Goal: Transaction & Acquisition: Purchase product/service

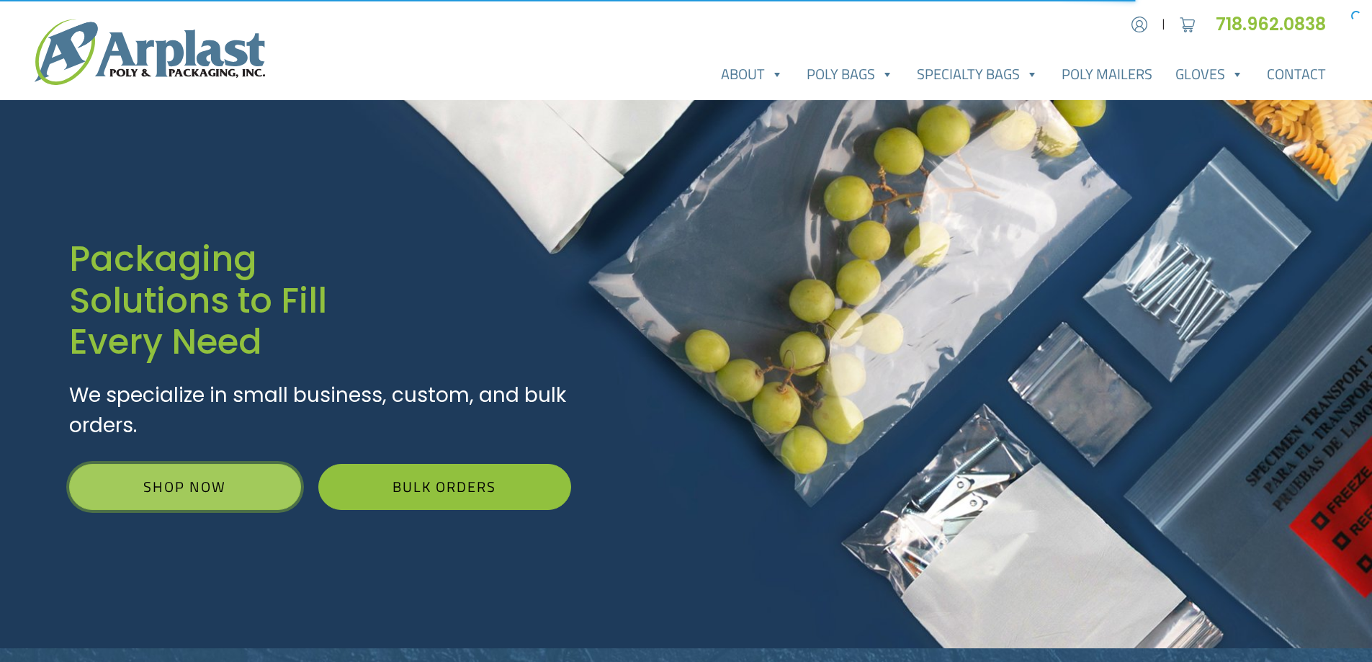
click at [231, 474] on link "Shop Now" at bounding box center [185, 487] width 232 height 46
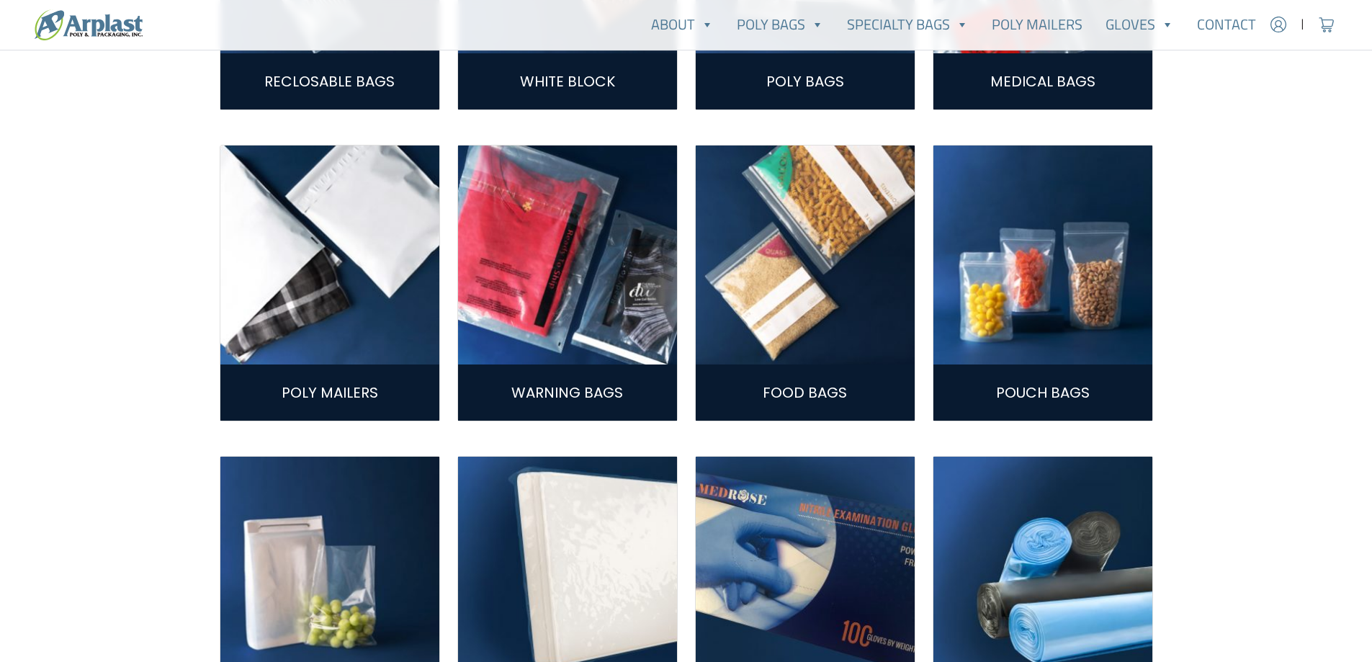
scroll to position [619, 0]
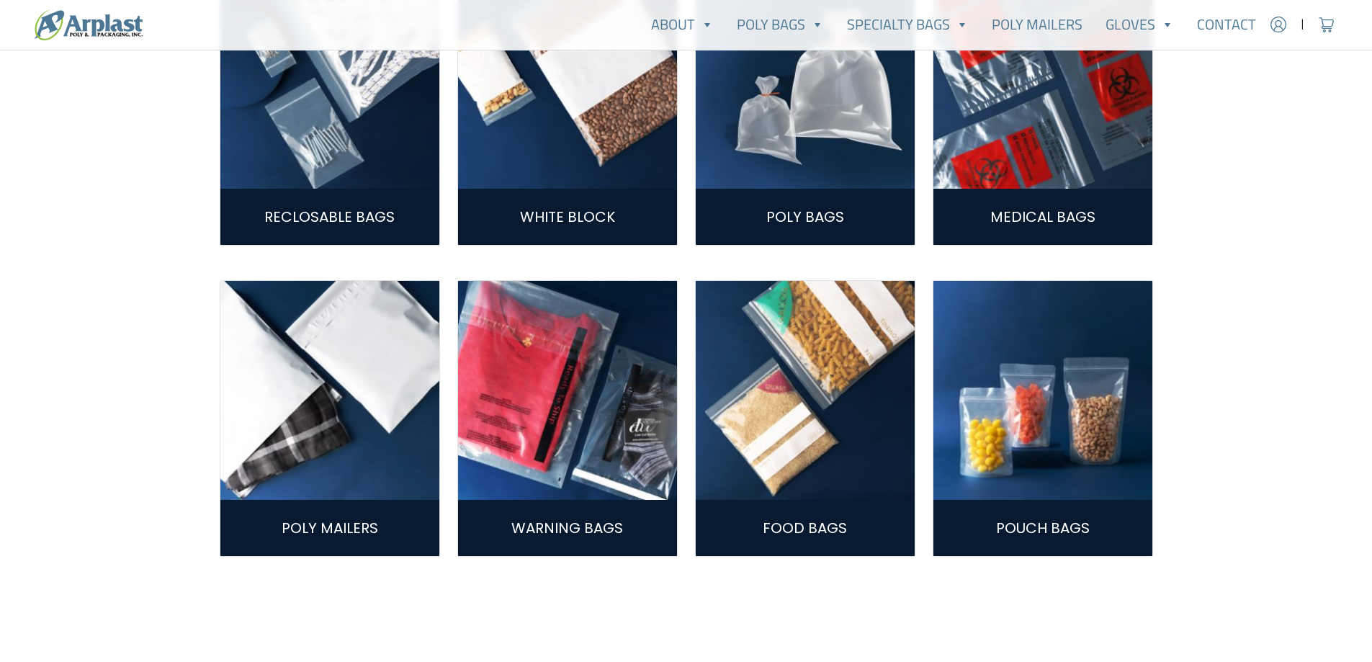
click at [821, 191] on div "Poly Bags" at bounding box center [805, 217] width 219 height 56
click at [816, 214] on link "Poly Bags" at bounding box center [806, 217] width 78 height 20
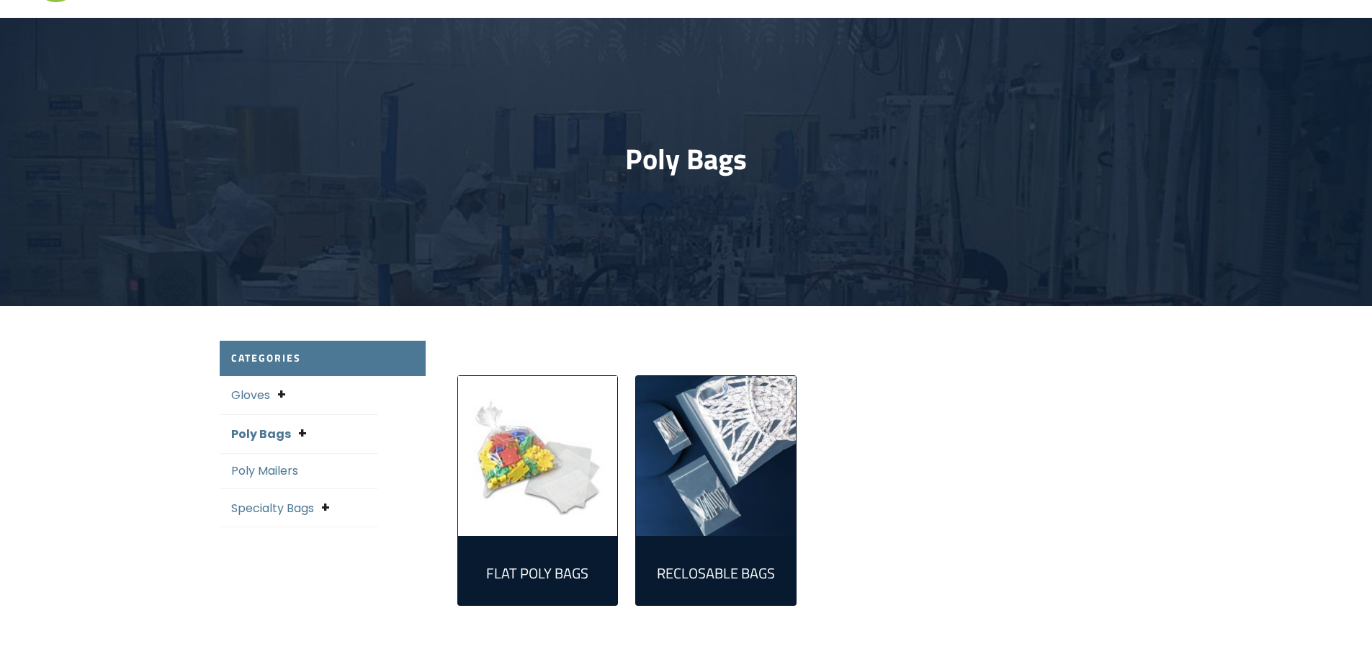
scroll to position [360, 0]
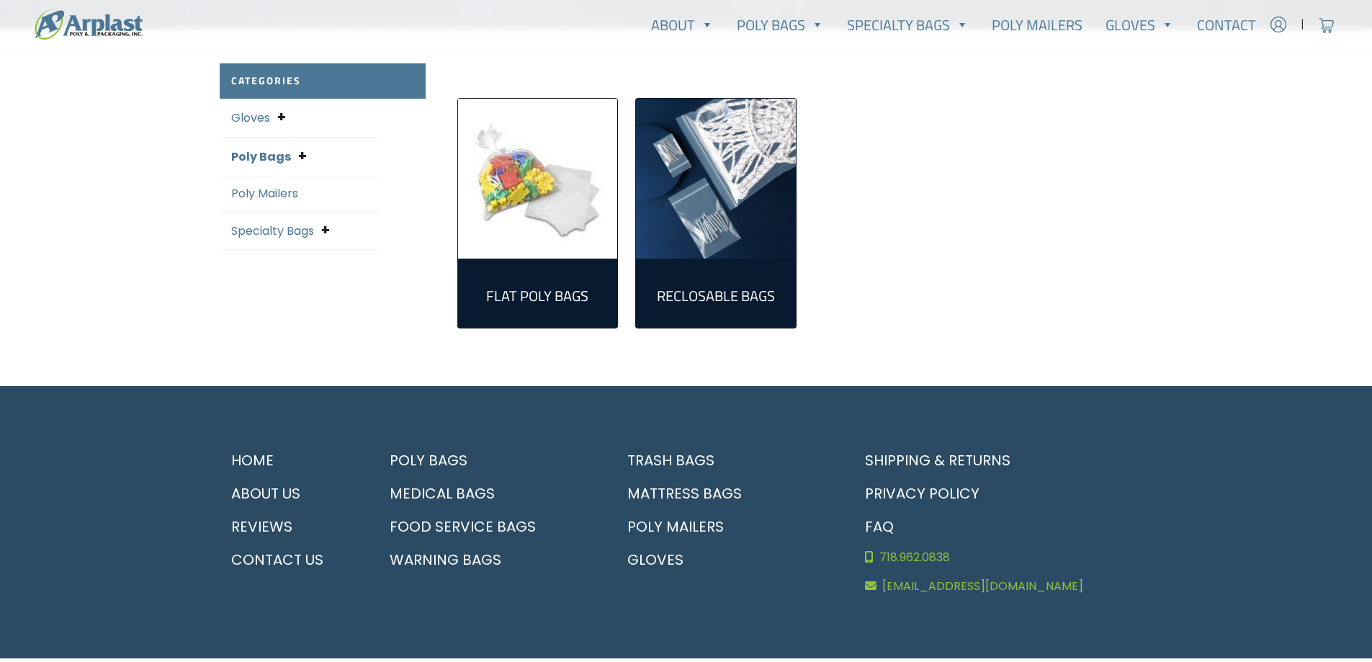
click at [732, 277] on link "Reclosable Bags (161)" at bounding box center [716, 293] width 137 height 46
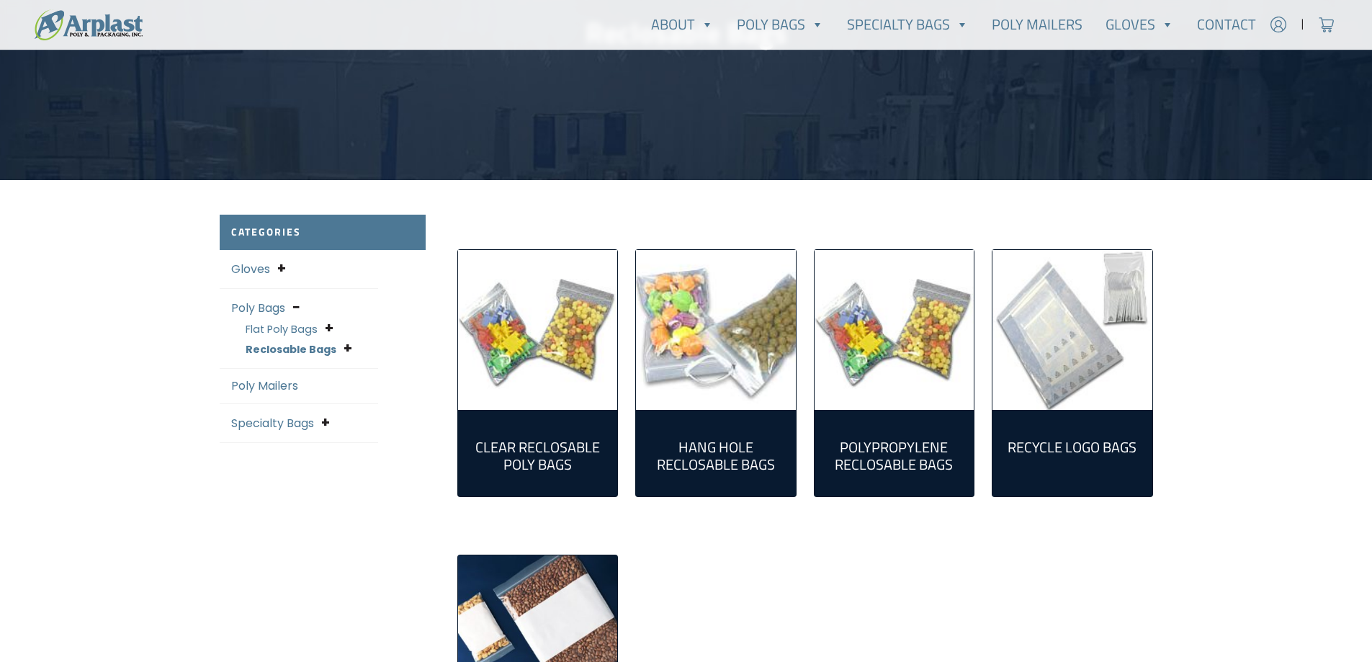
scroll to position [216, 0]
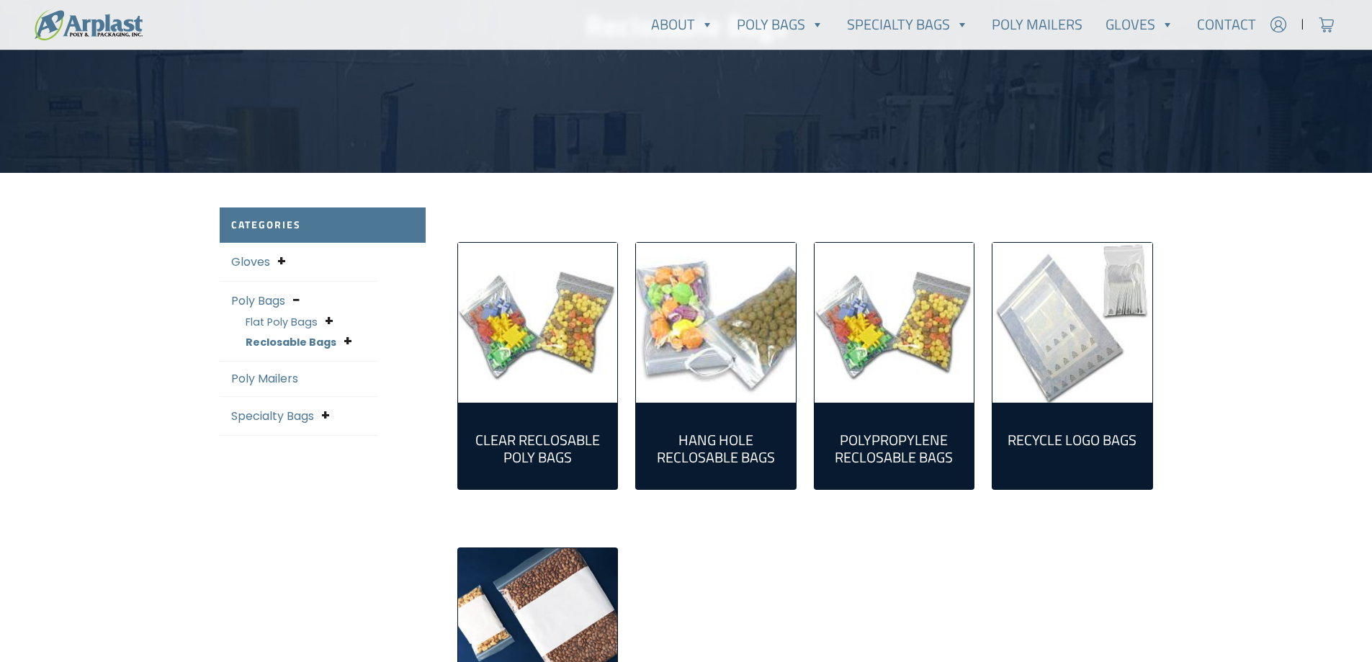
click at [571, 440] on h2 "Clear Reclosable Poly Bags (86)" at bounding box center [538, 449] width 137 height 35
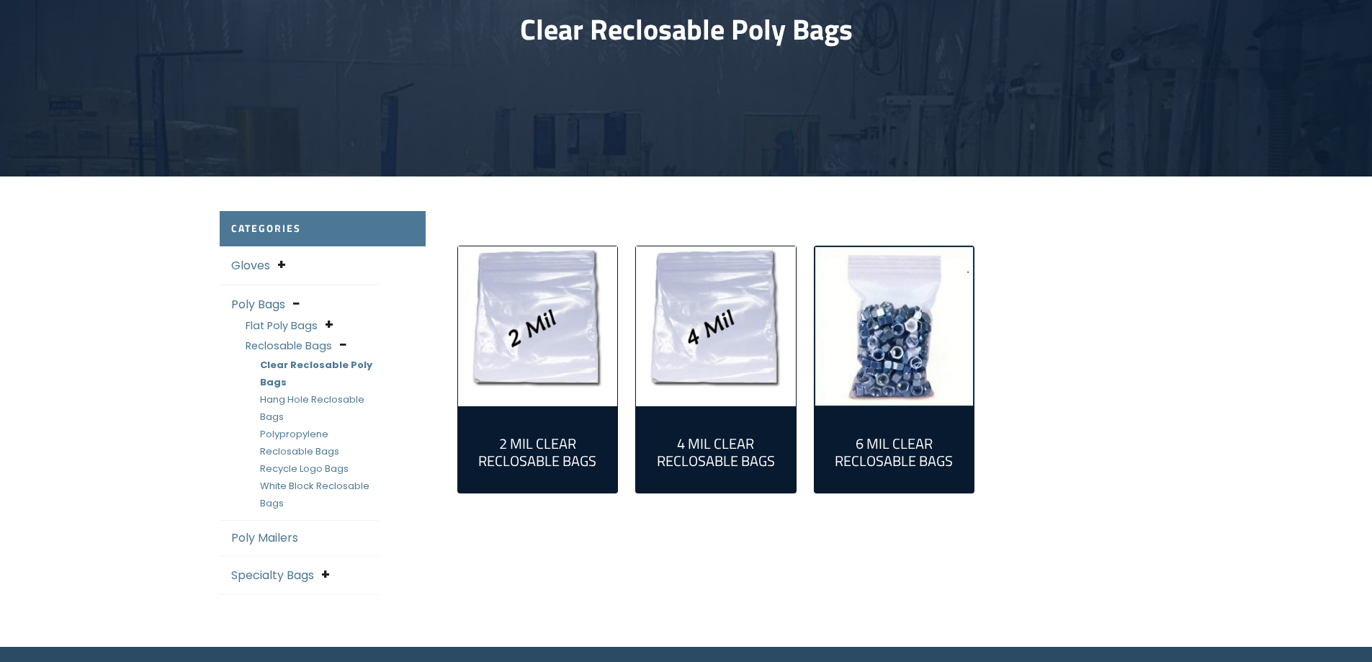
scroll to position [216, 0]
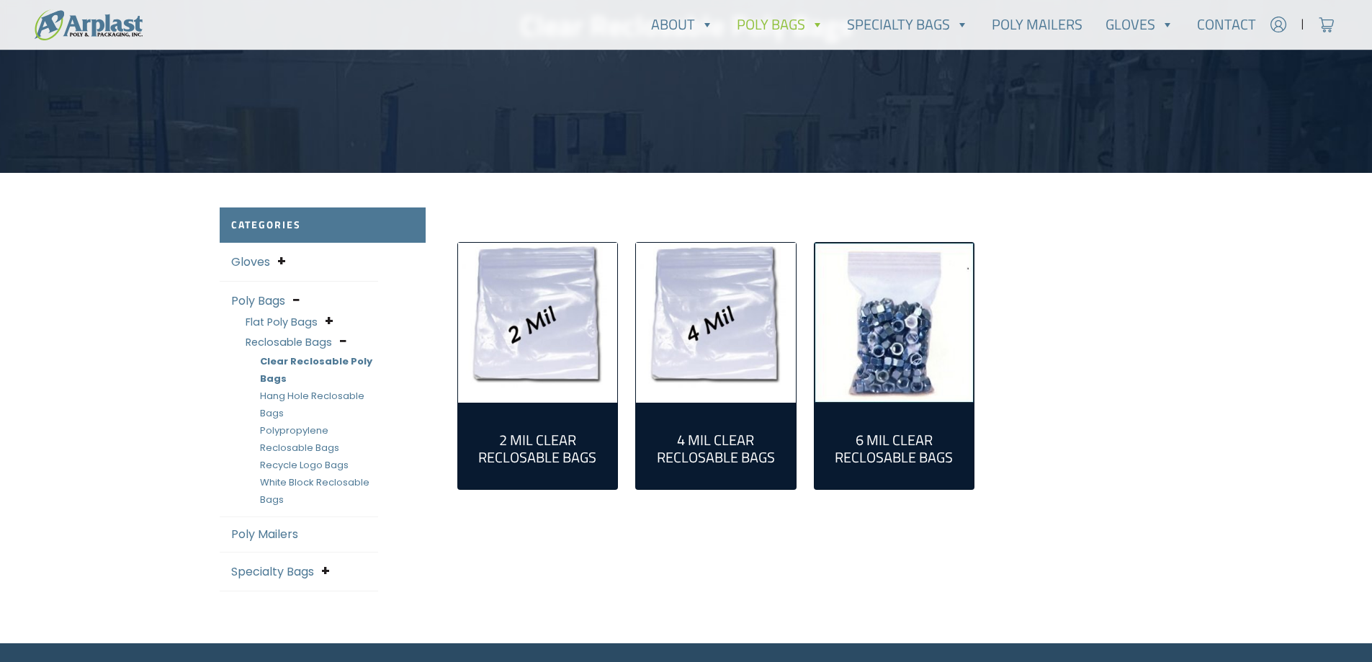
click at [715, 363] on img "Visit product category 4 Mil Clear Reclosable Bags" at bounding box center [716, 323] width 160 height 160
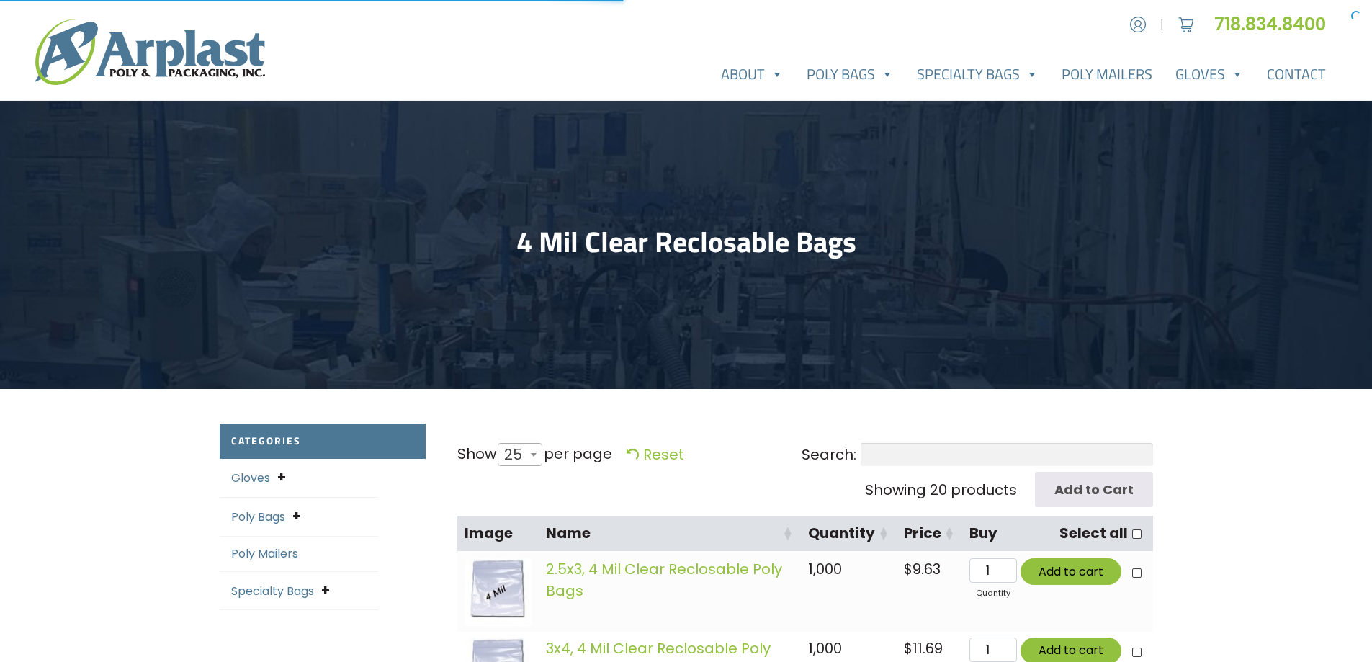
select select "25"
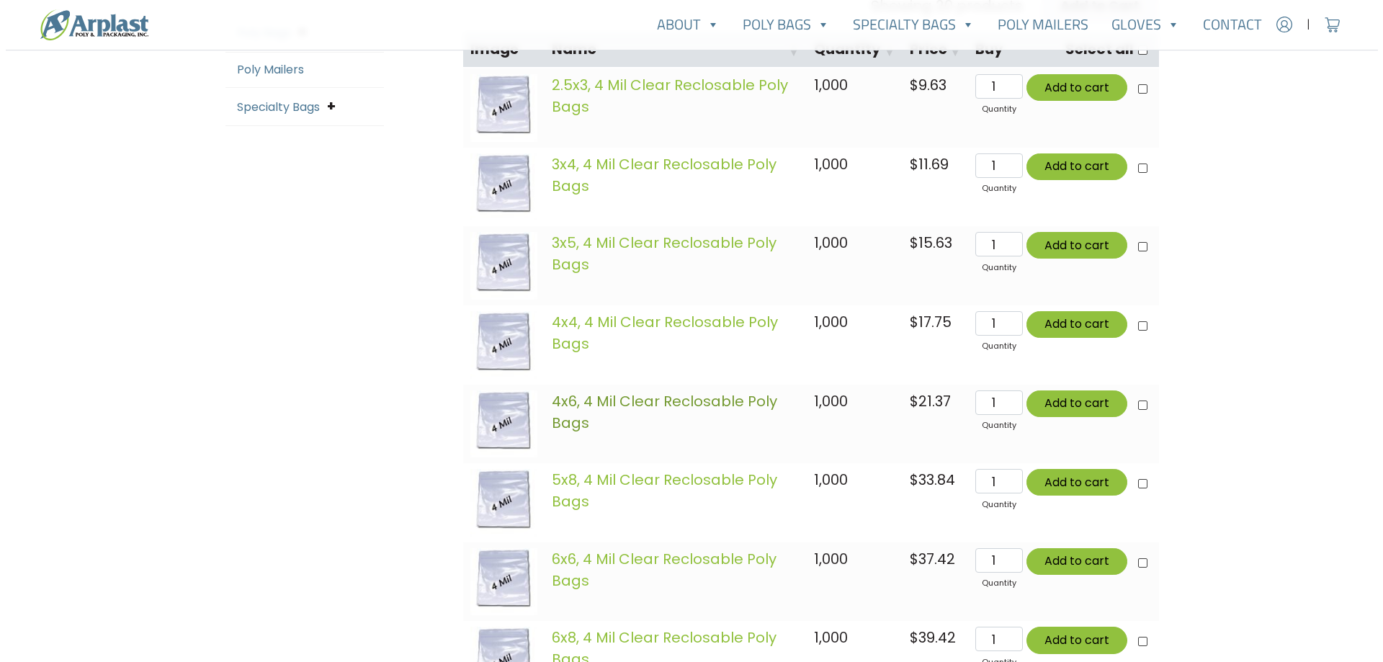
scroll to position [504, 0]
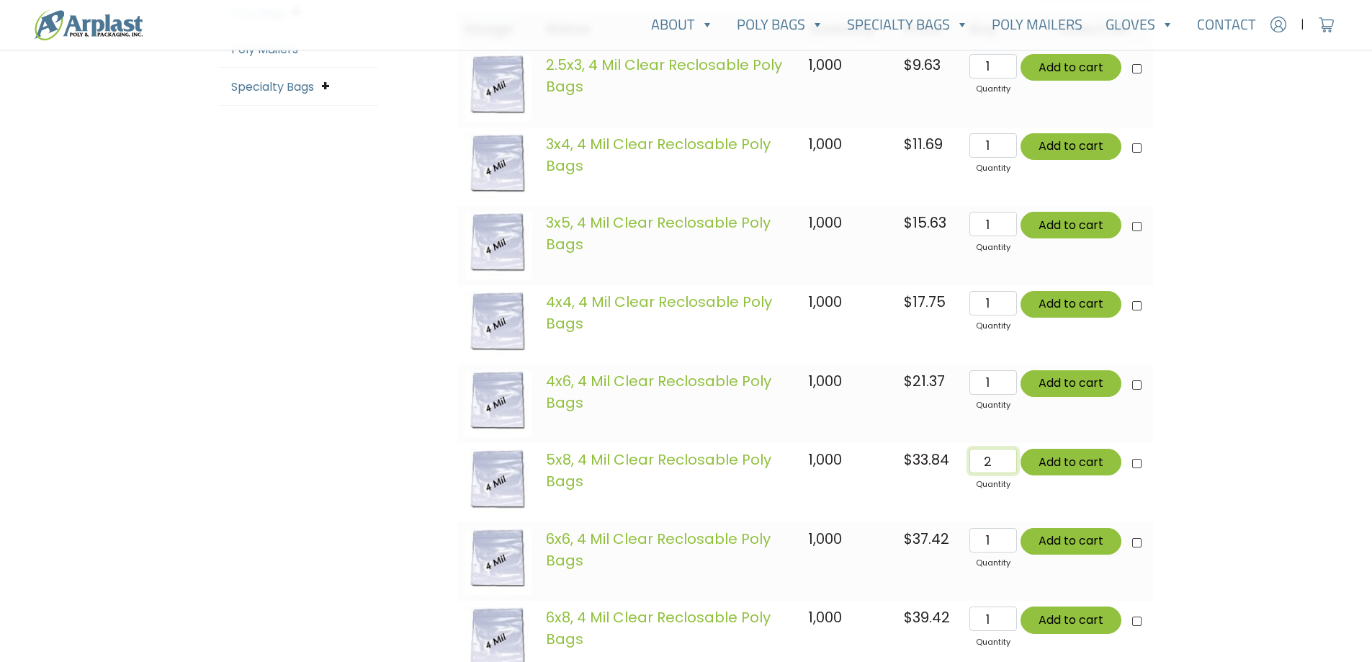
type input "2"
click at [1011, 457] on input "2" at bounding box center [993, 461] width 47 height 24
type input "Add 2 items for $67.68"
checkbox input"] "true"
type input "Add 2 items for $67.68"
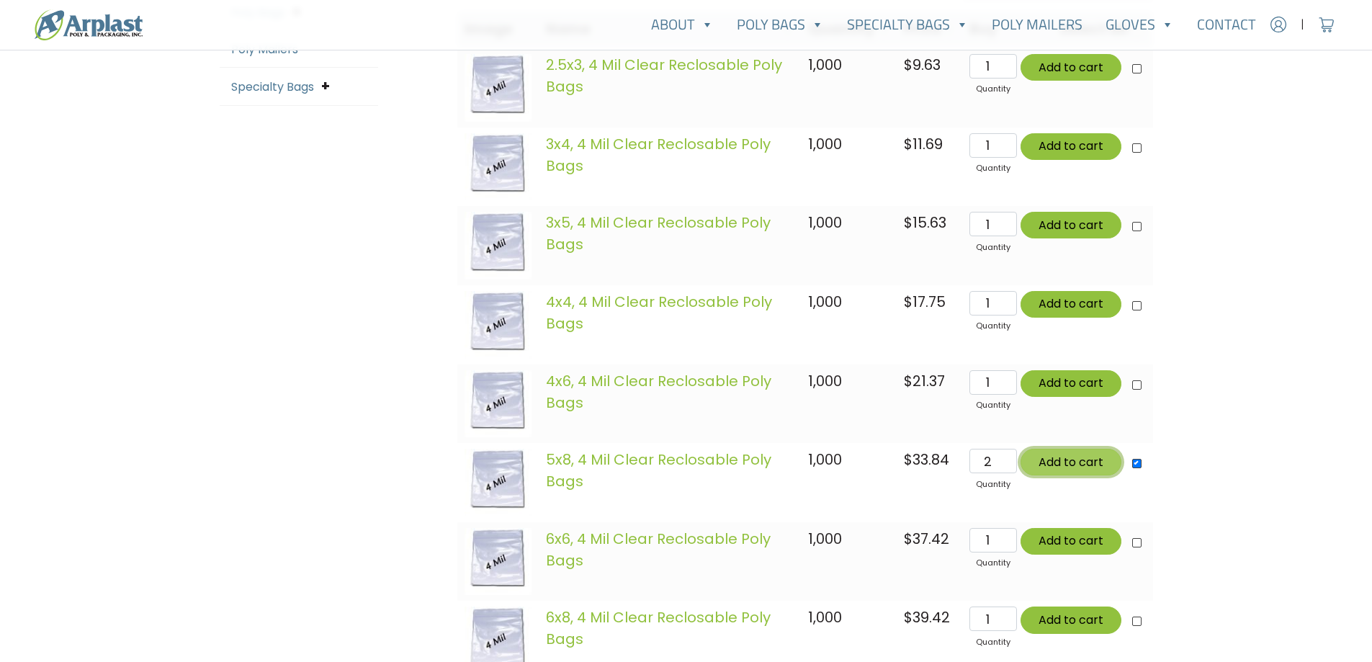
click at [1065, 467] on button "Add to cart" at bounding box center [1071, 462] width 101 height 27
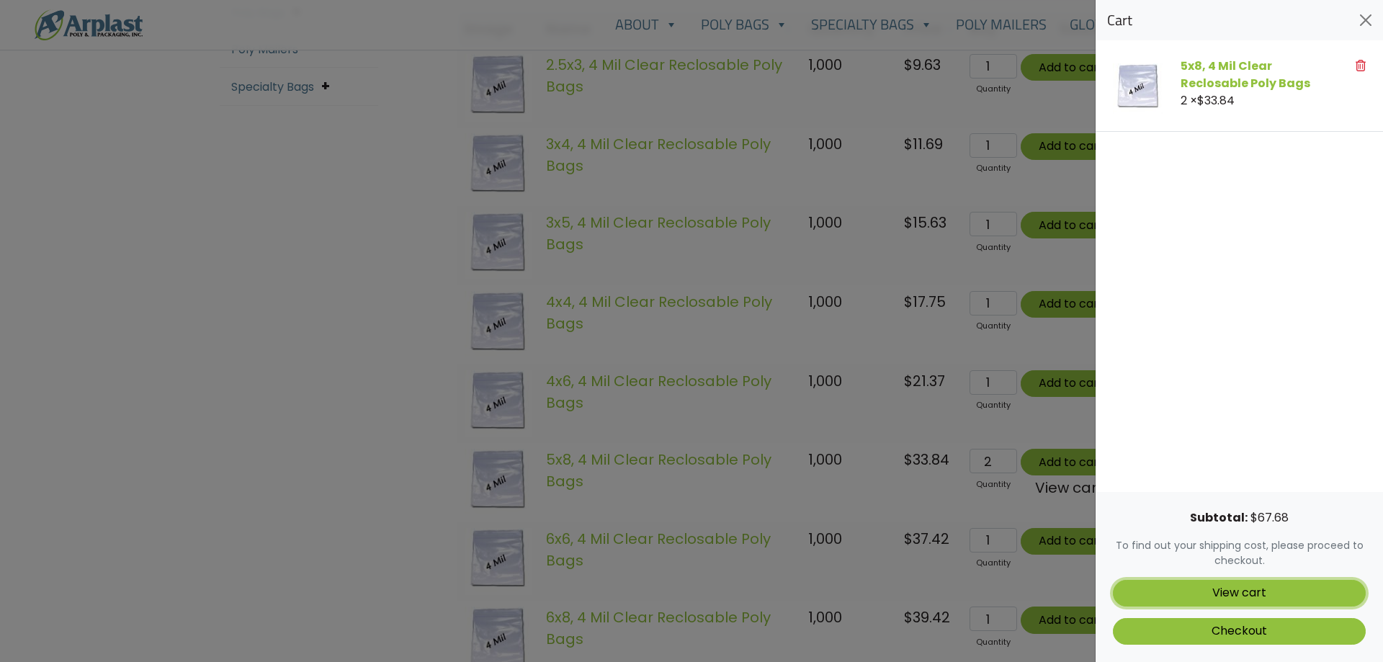
click at [1275, 599] on link "View cart" at bounding box center [1239, 593] width 253 height 27
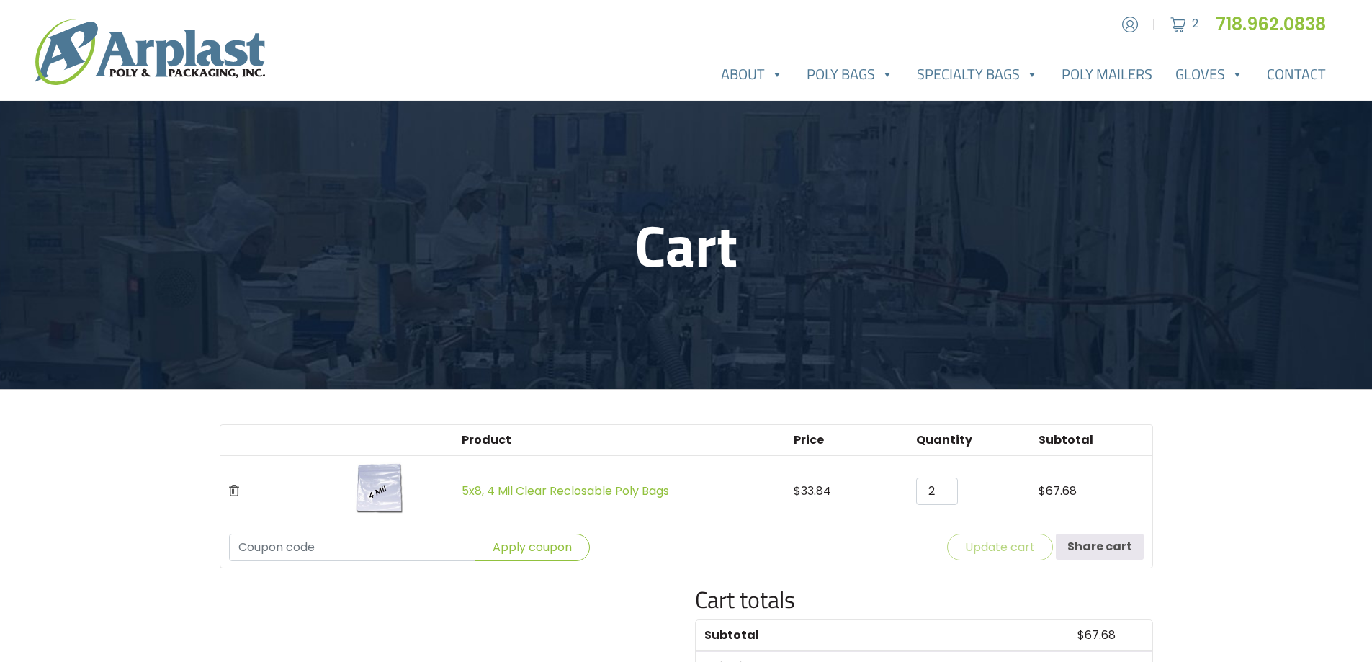
scroll to position [216, 0]
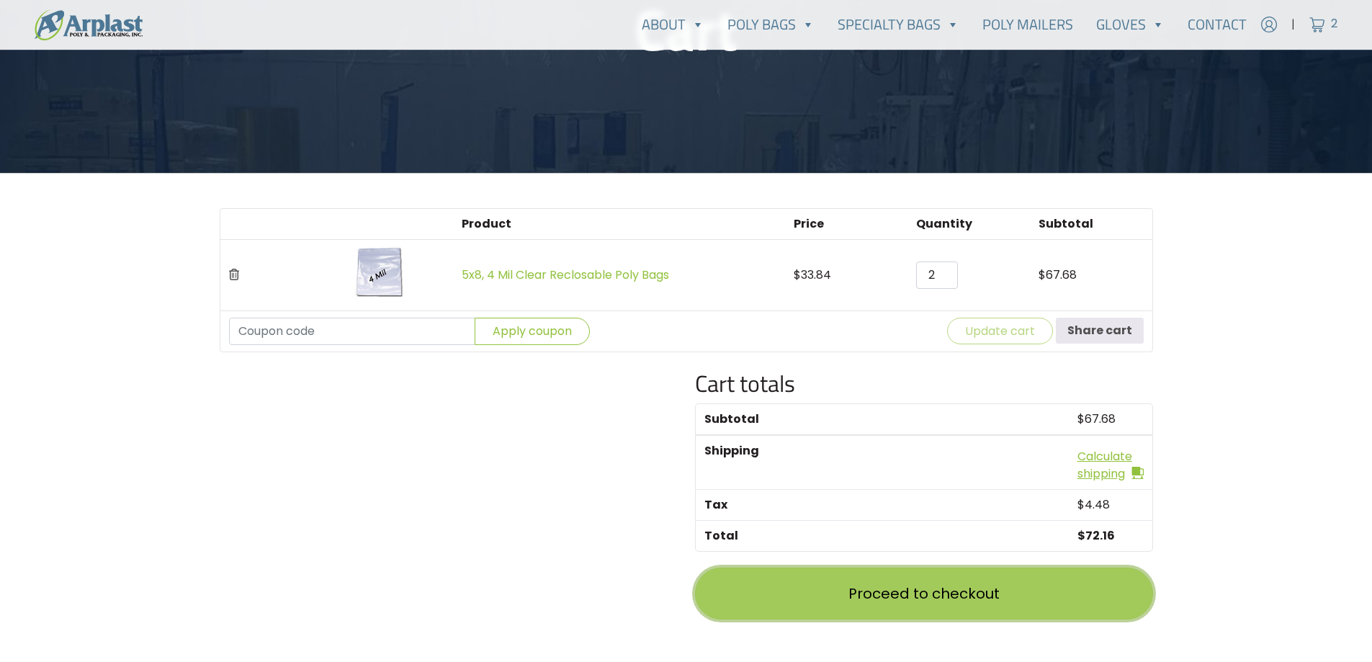
click at [1019, 593] on link "Proceed to checkout" at bounding box center [924, 594] width 458 height 52
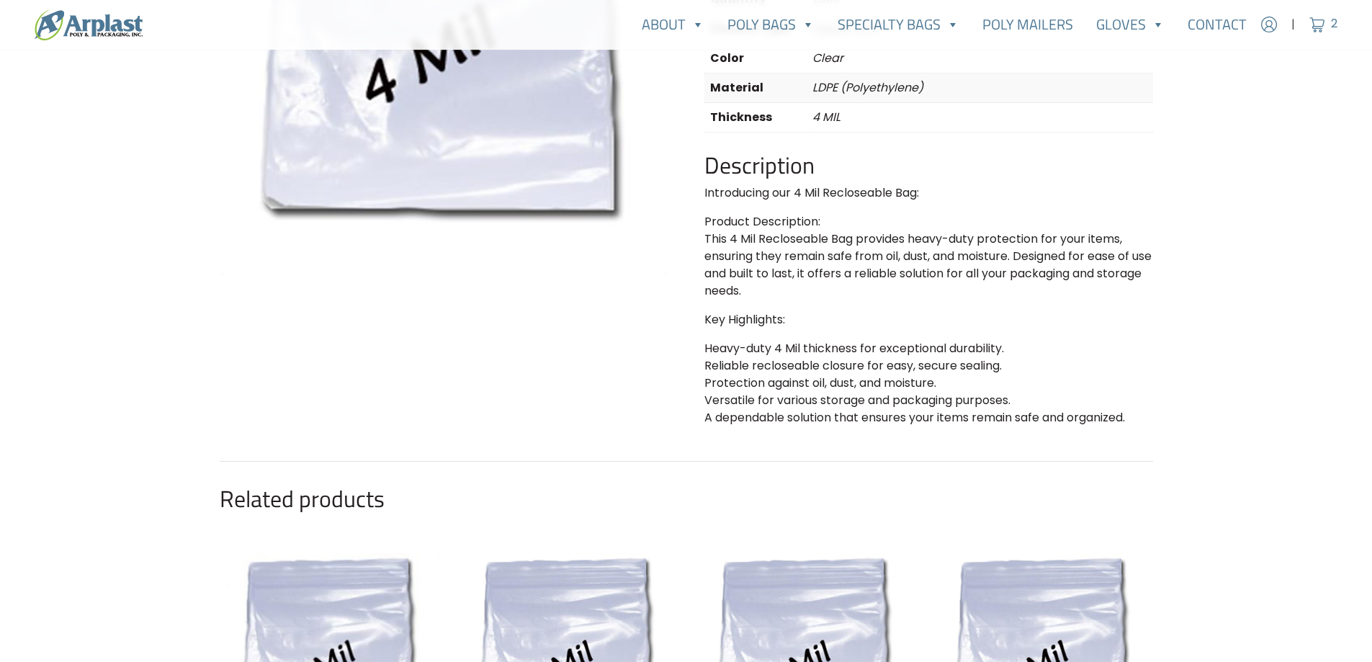
scroll to position [576, 0]
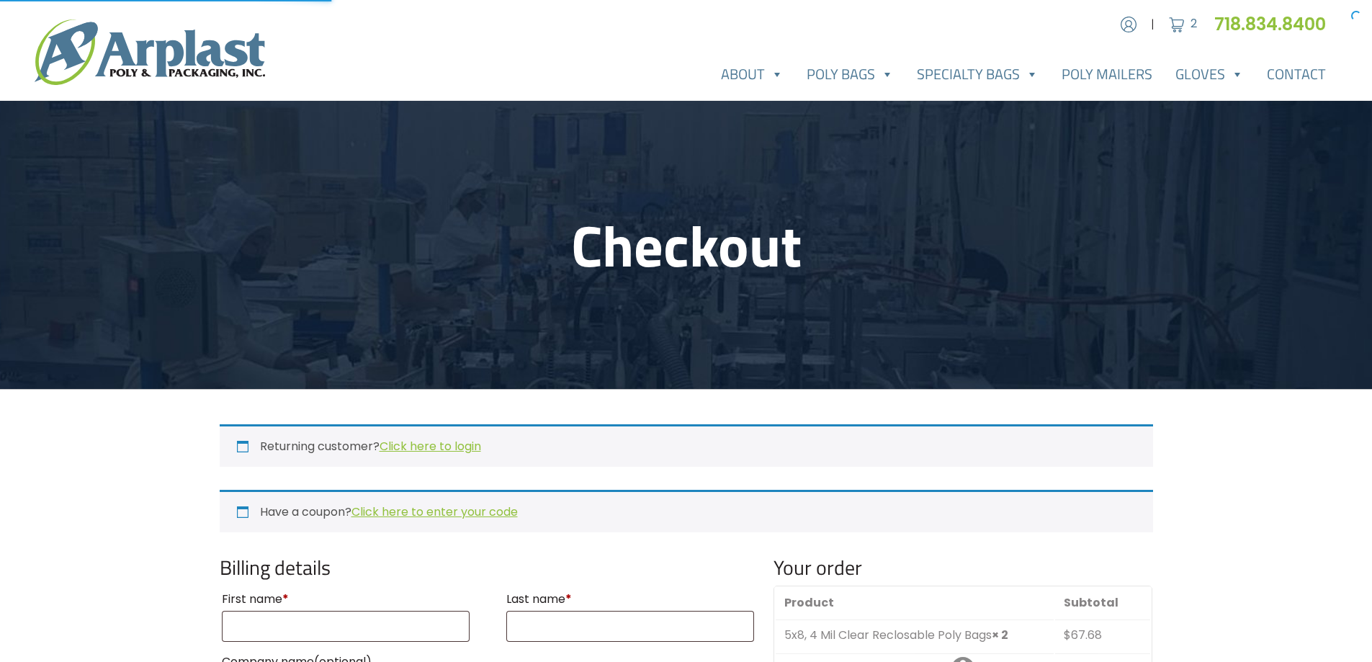
select select "NJ"
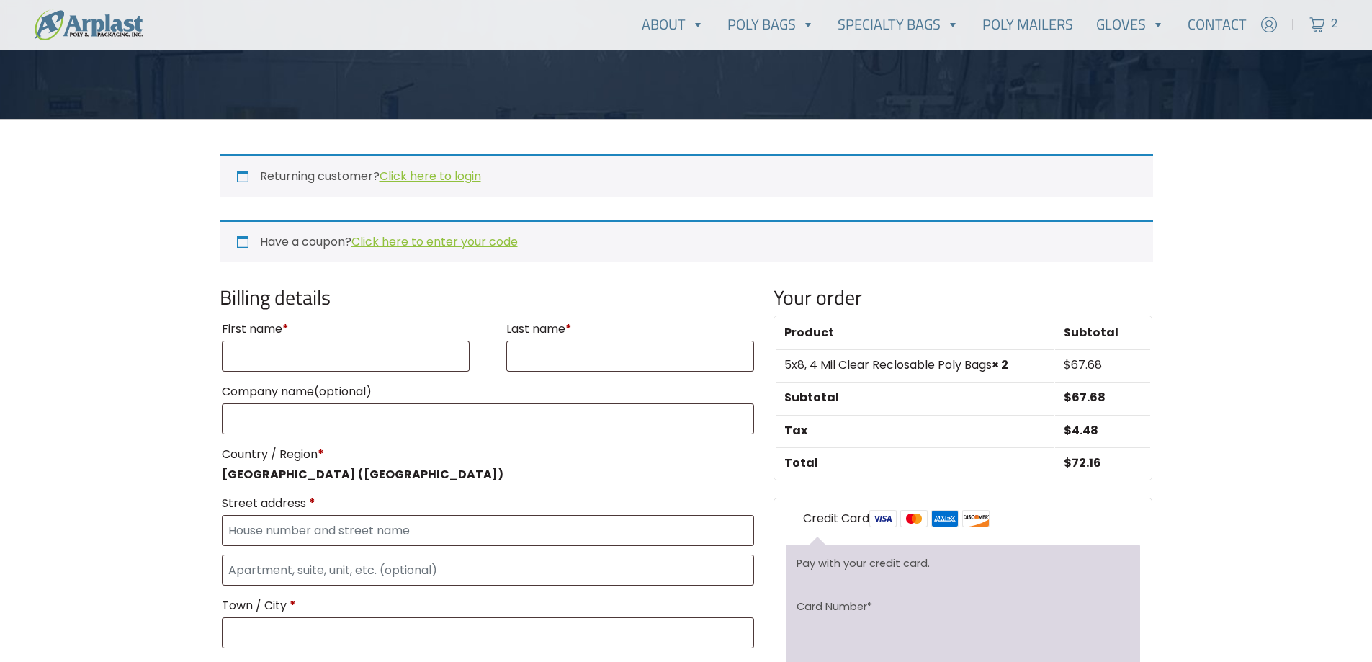
scroll to position [288, 0]
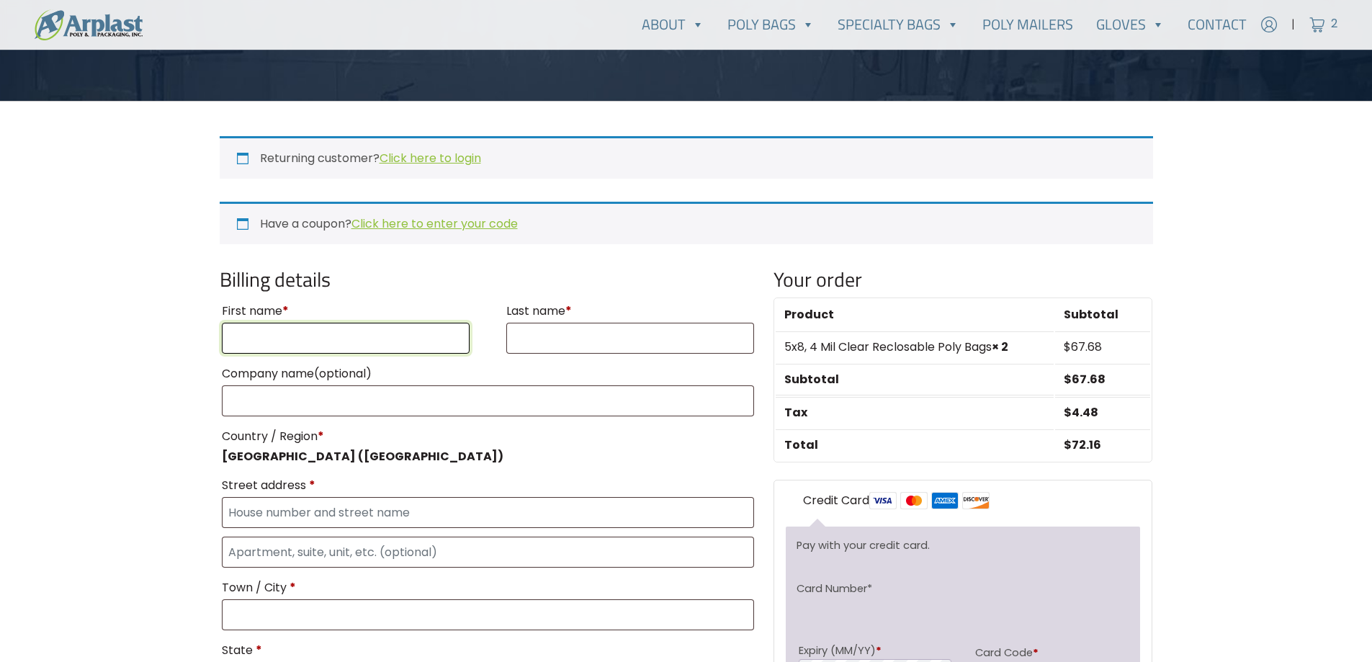
click at [352, 332] on input "First name *" at bounding box center [346, 338] width 249 height 31
type input "Olga"
click at [531, 355] on p "Last name *" at bounding box center [630, 327] width 253 height 58
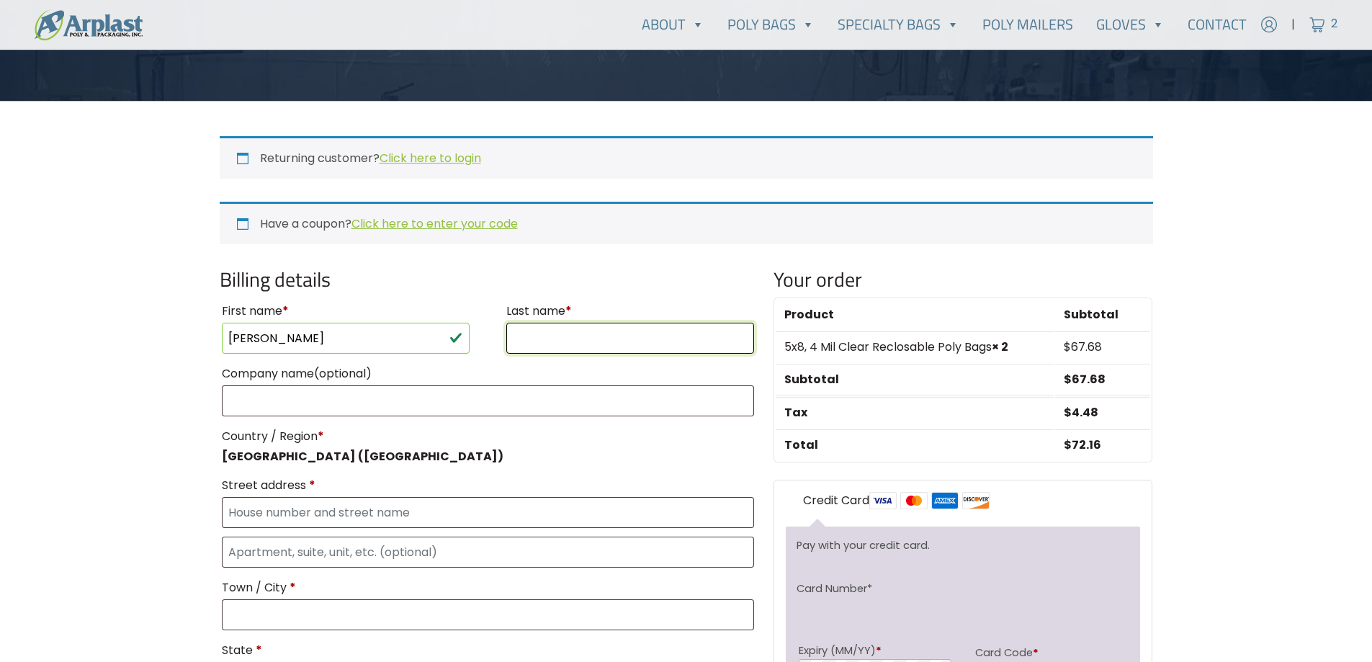
click at [543, 341] on input "Last name *" at bounding box center [630, 338] width 249 height 31
type input "Rivkin"
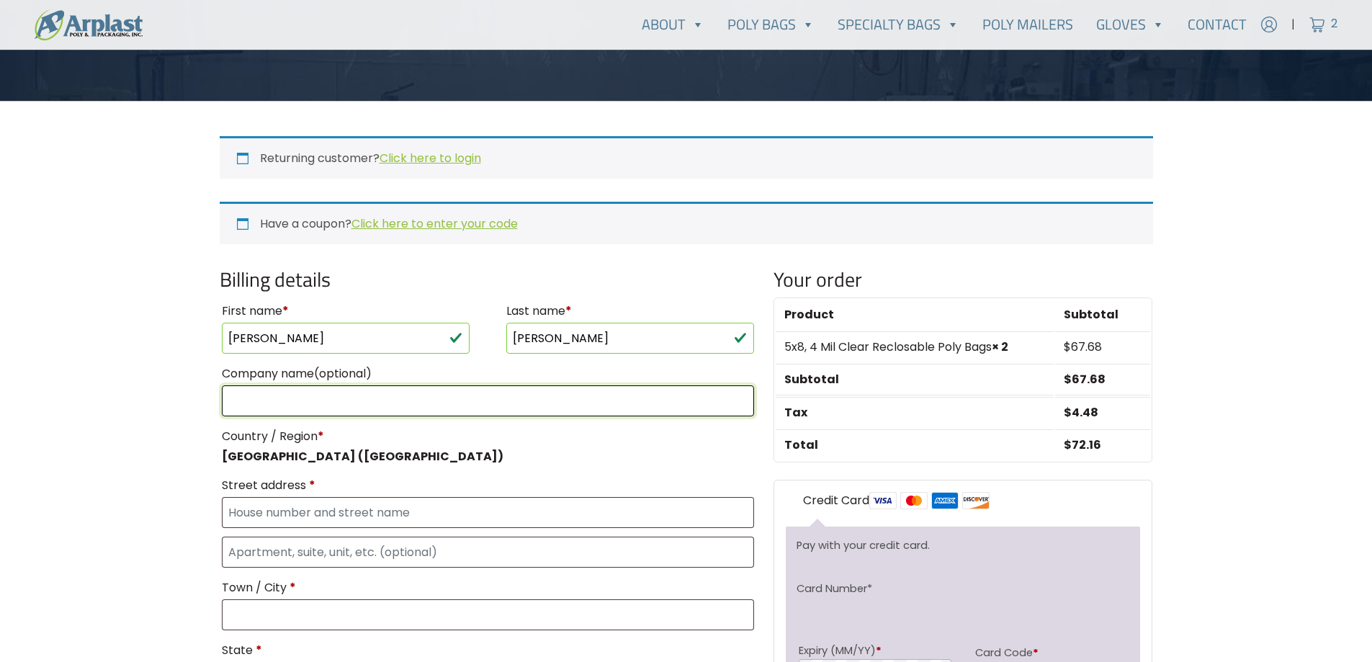
click at [499, 388] on input "Company name (optional)" at bounding box center [488, 400] width 533 height 31
type input "N-VISION OPTICS LLC"
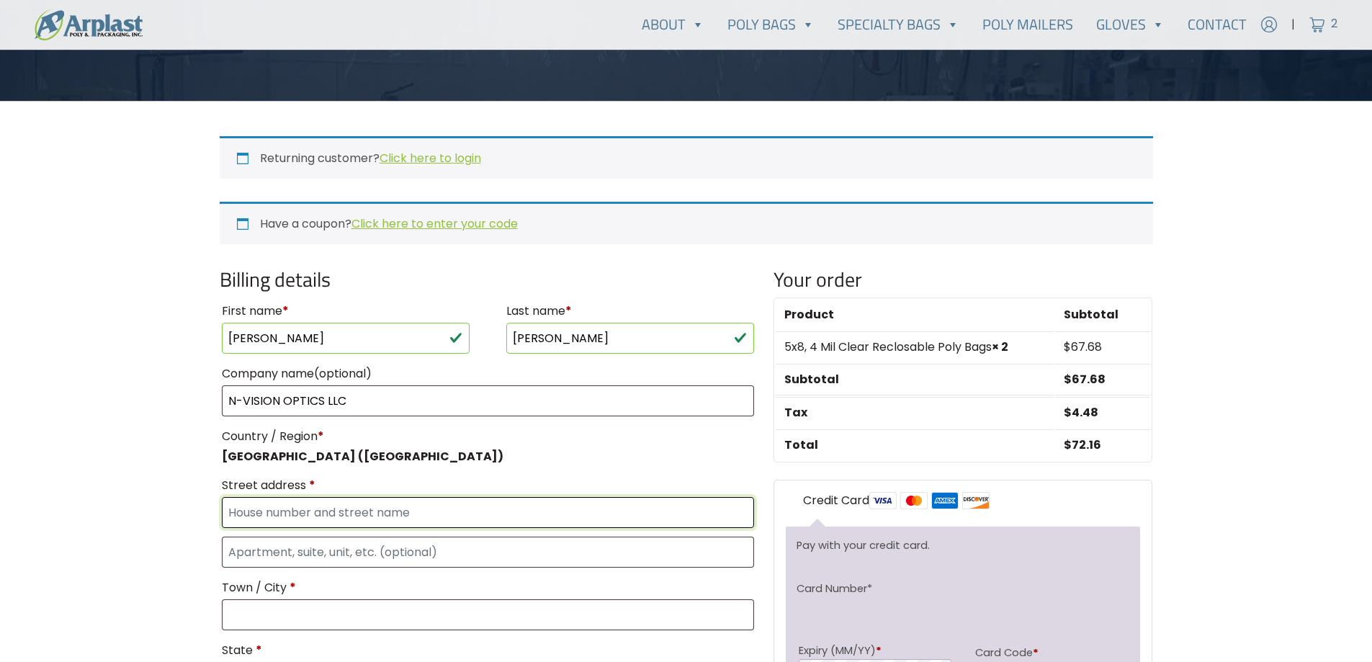
type input "220 RESERVOIR ST"
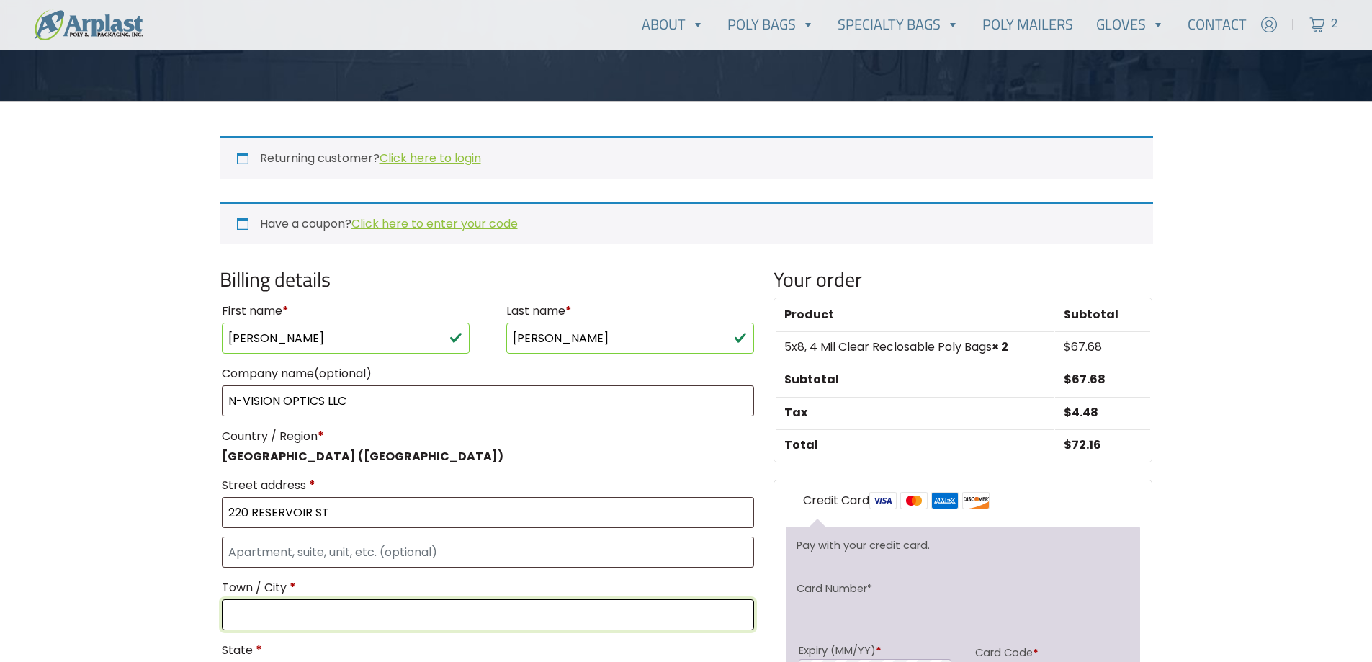
type input "NEEDHAM HEIGHTS"
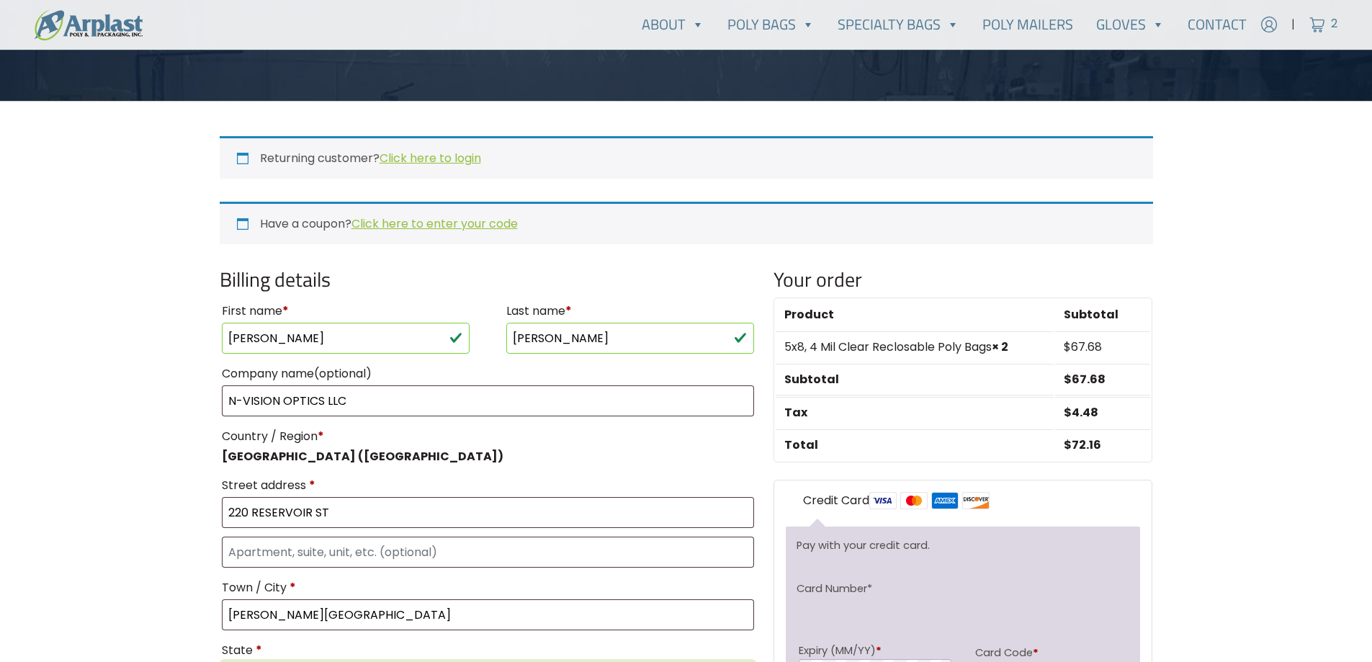
select select "MA"
type input "02494"
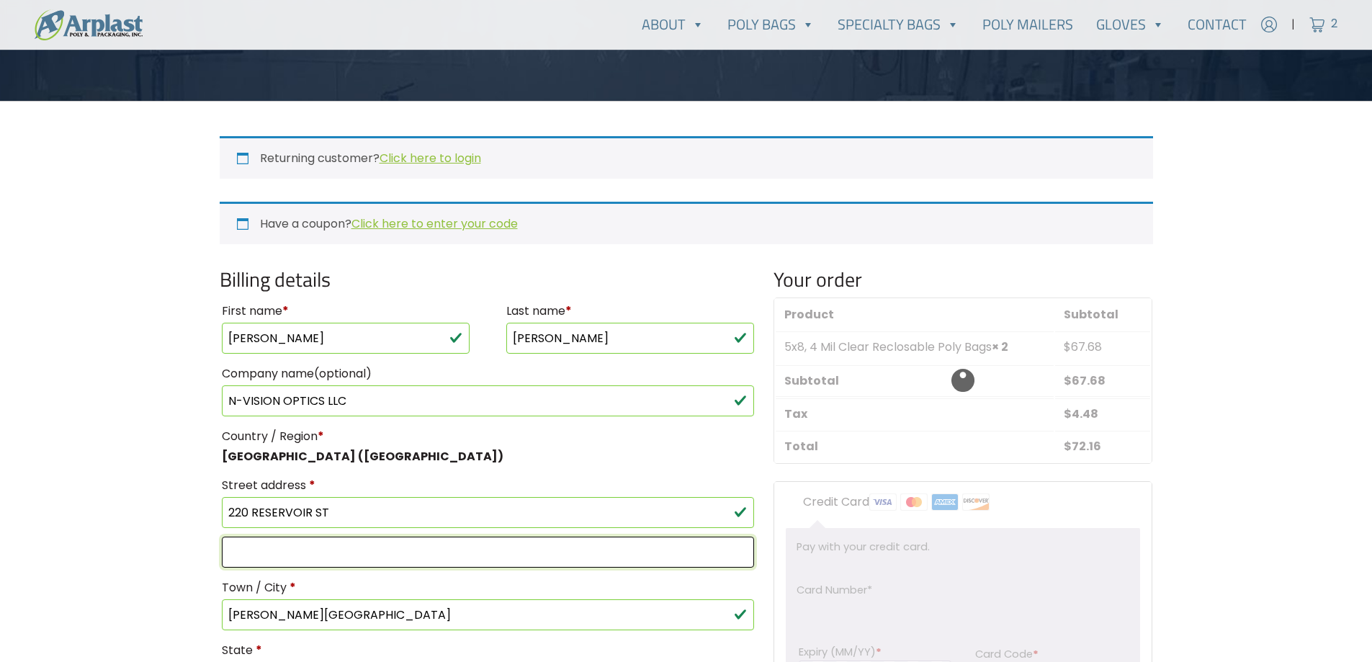
click at [391, 540] on input "Apartment, suite, unit, etc. (optional)" at bounding box center [488, 552] width 533 height 31
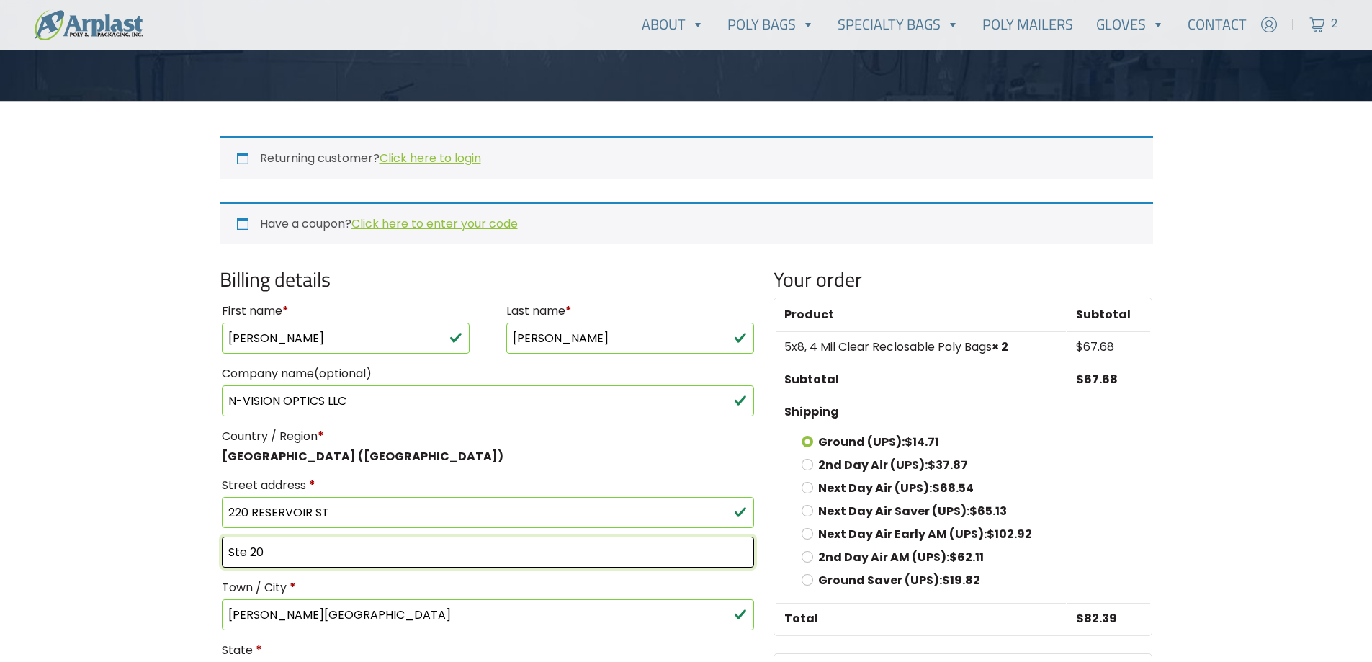
type input "Ste 20"
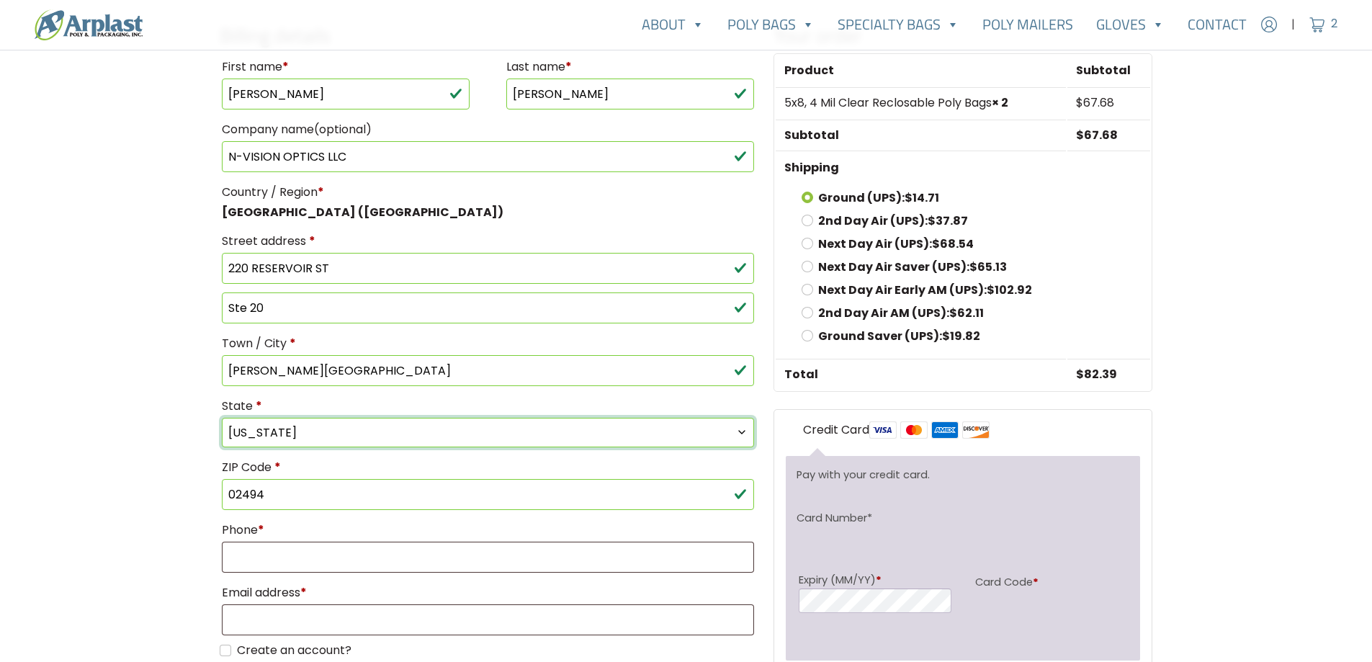
scroll to position [534, 0]
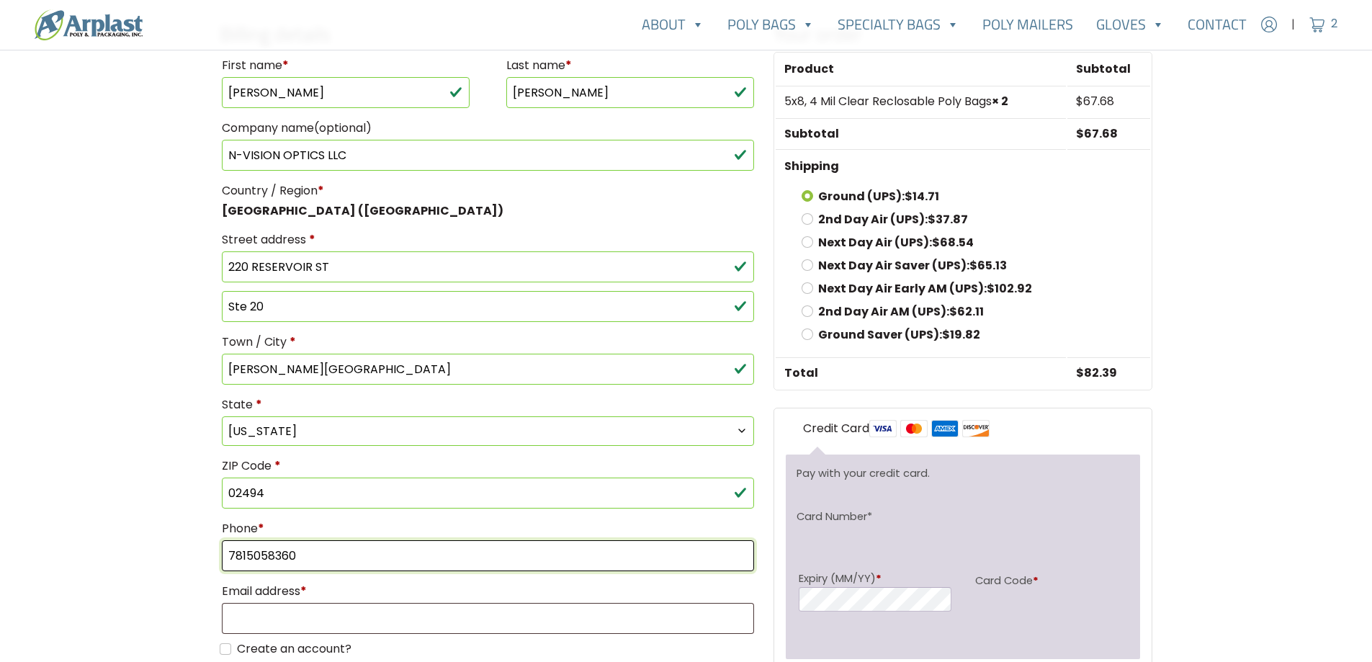
type input "7815058360"
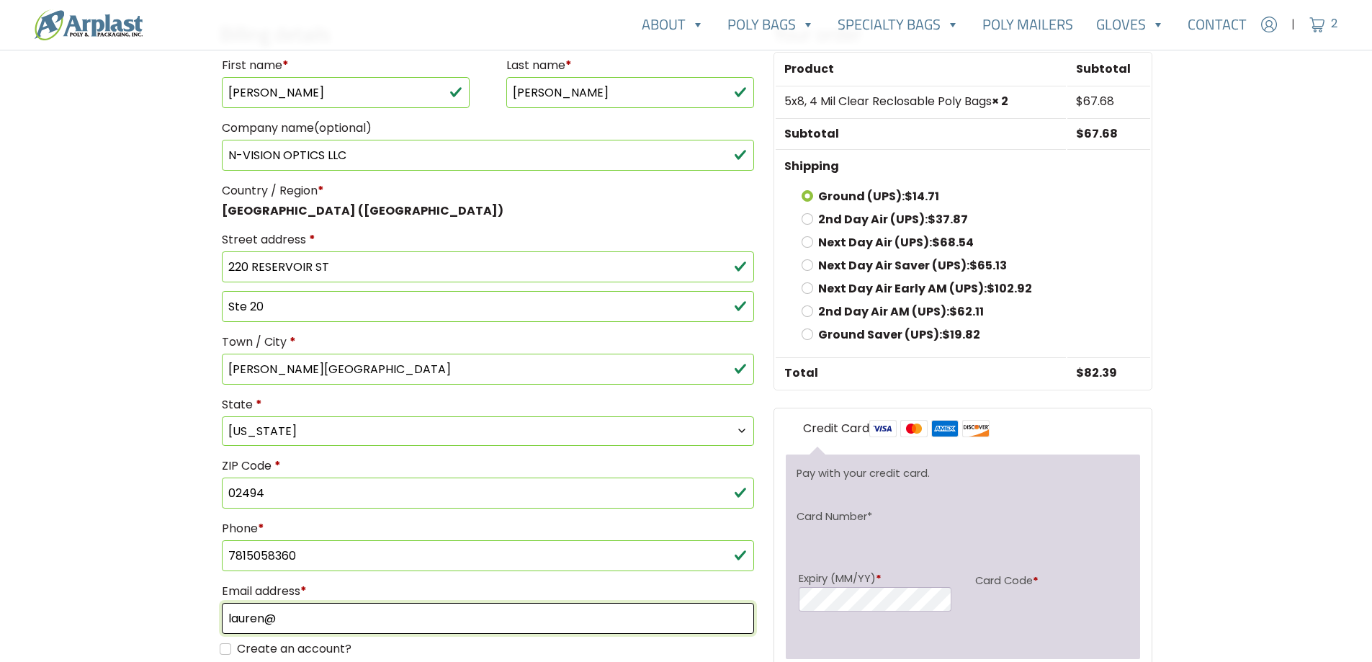
type input "[EMAIL_ADDRESS][DOMAIN_NAME]"
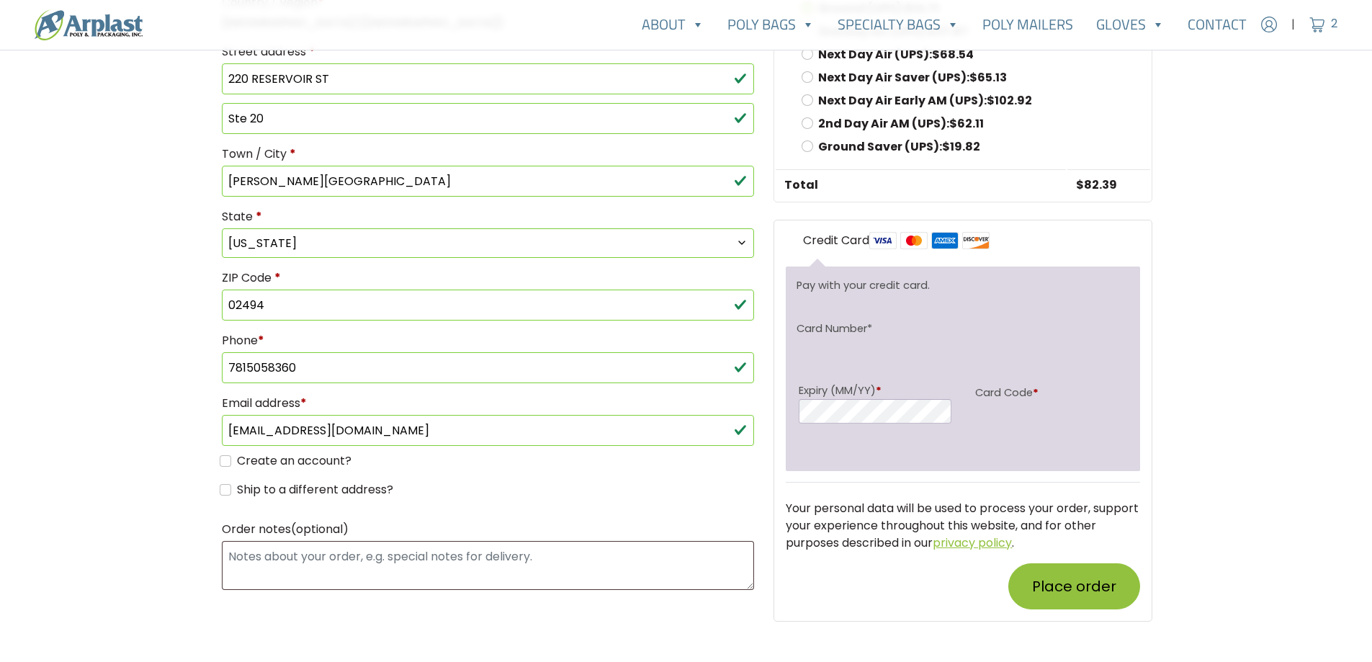
scroll to position [899, 0]
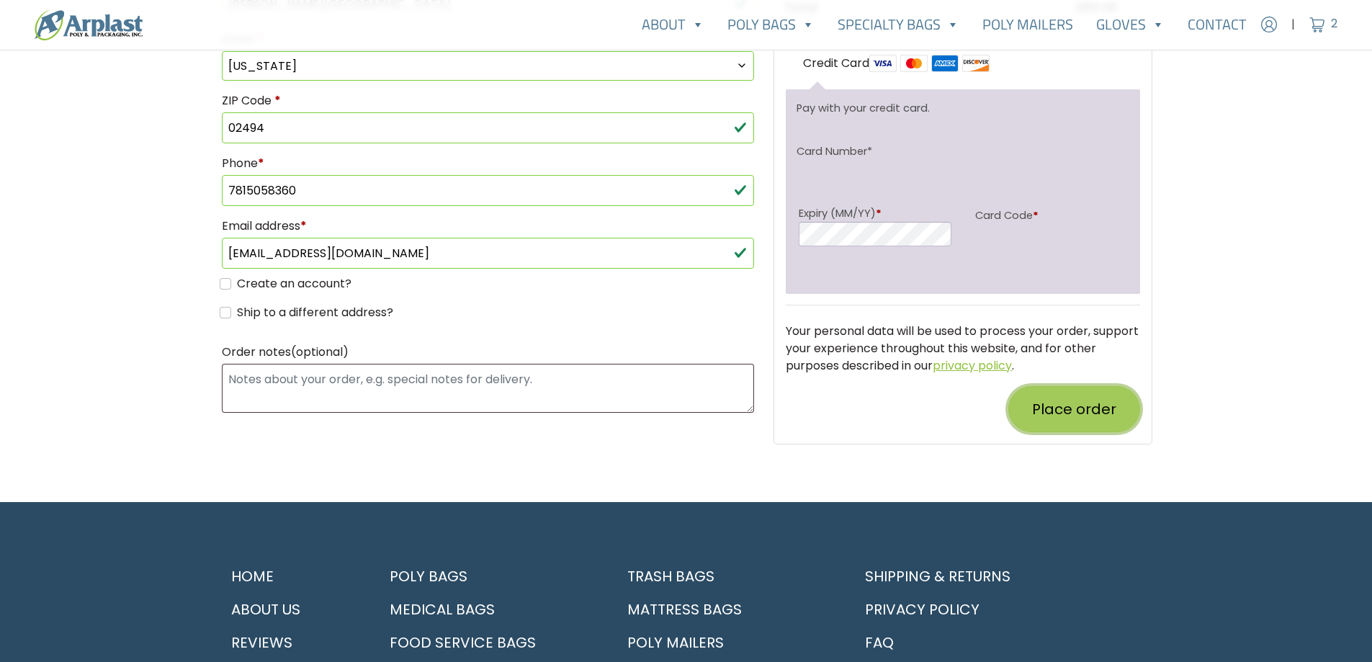
click at [1058, 423] on button "Place order" at bounding box center [1075, 409] width 132 height 46
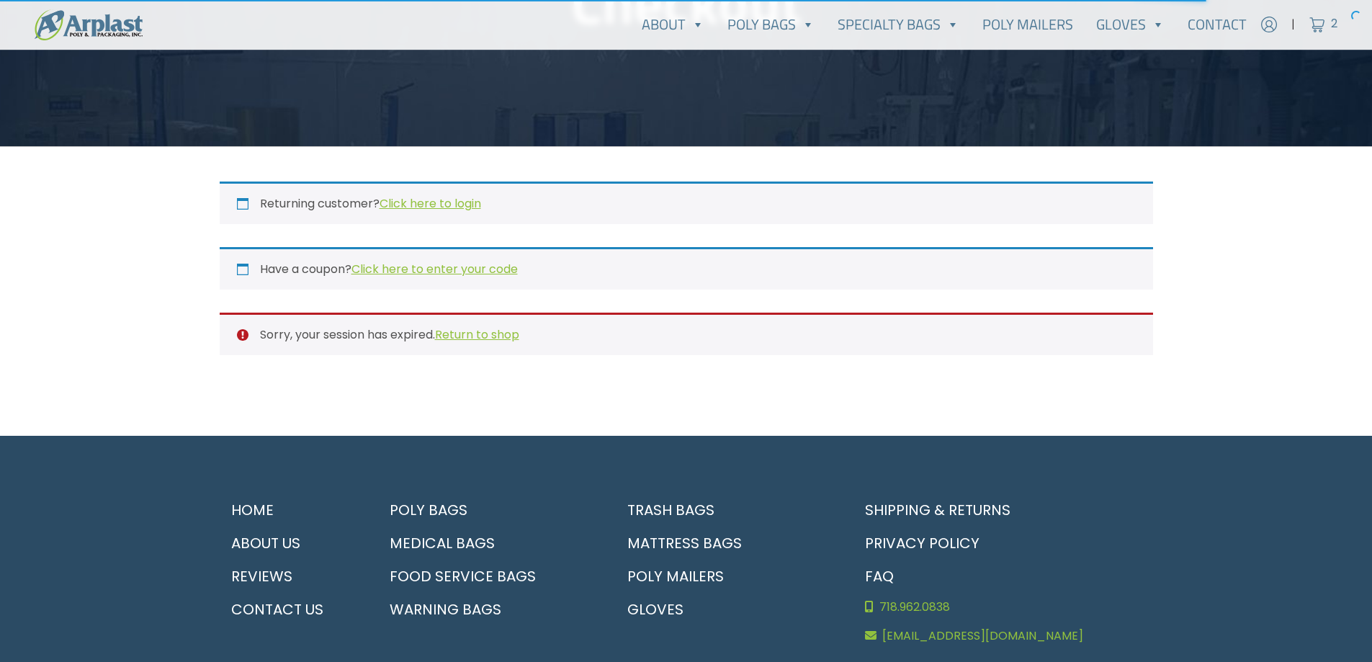
scroll to position [41, 0]
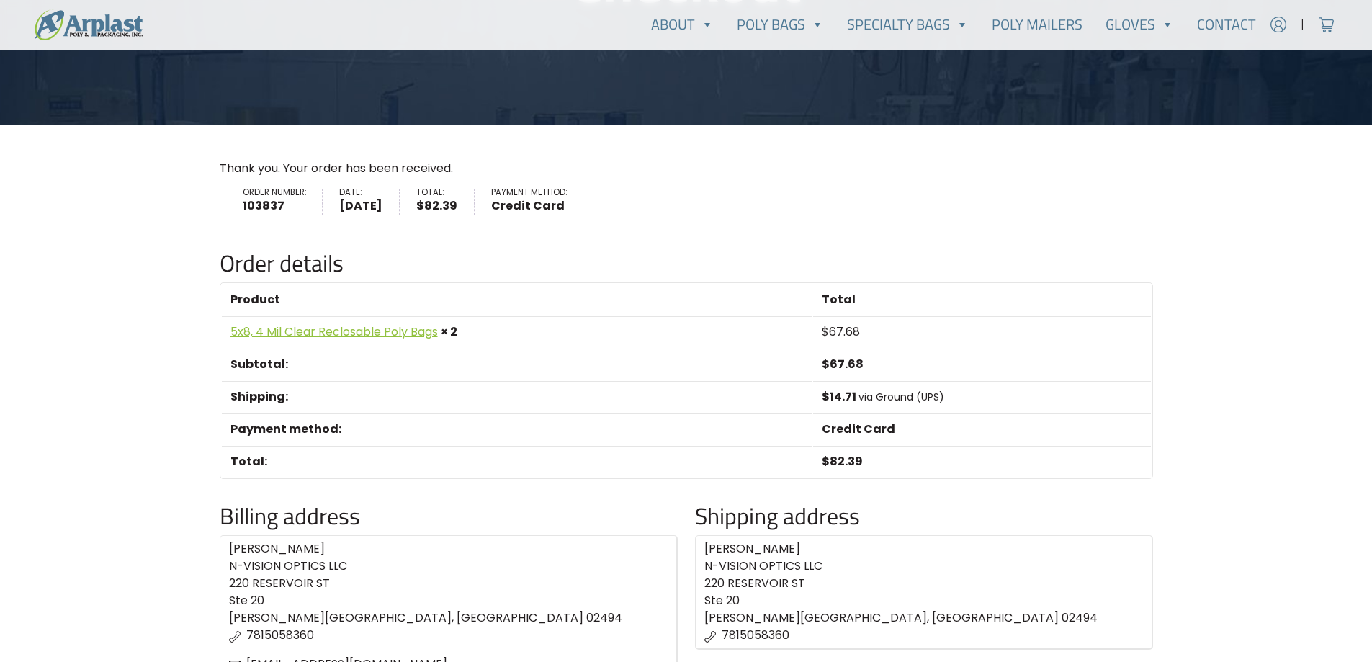
scroll to position [265, 0]
